Goal: Information Seeking & Learning: Learn about a topic

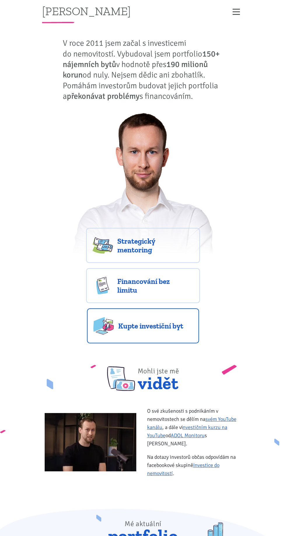
click at [169, 330] on link "Kupte investiční byt" at bounding box center [143, 325] width 112 height 35
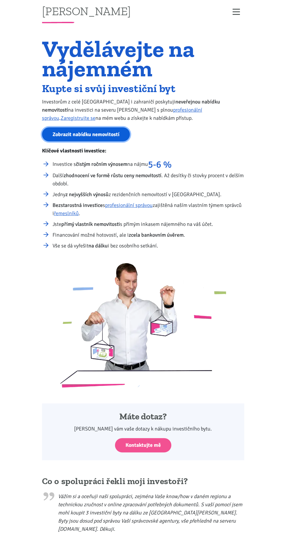
click at [81, 136] on link "Zobrazit nabídku nemovitostí" at bounding box center [86, 134] width 88 height 14
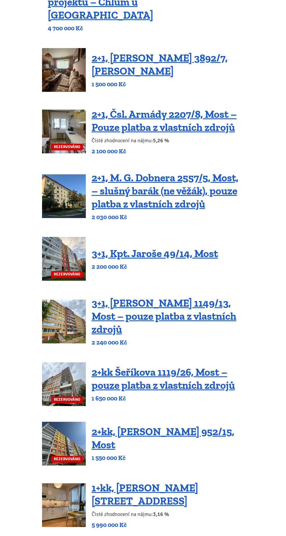
scroll to position [120, 0]
